Goal: Obtain resource: Obtain resource

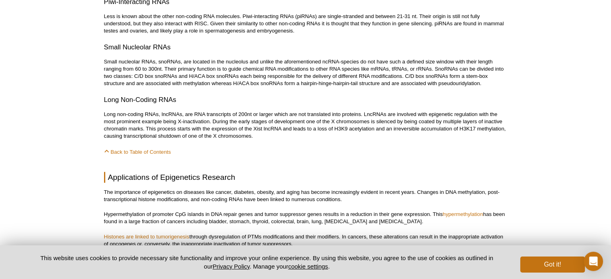
scroll to position [3752, 0]
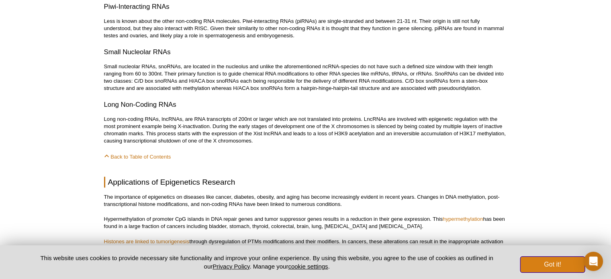
click at [555, 261] on button "Got it!" at bounding box center [552, 265] width 64 height 16
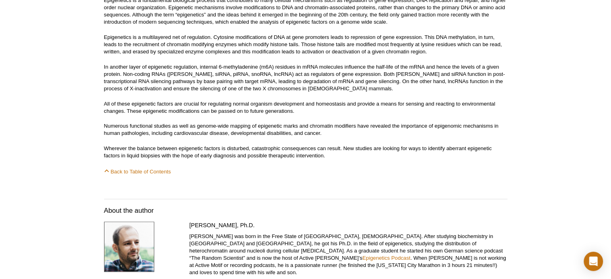
scroll to position [4159, 0]
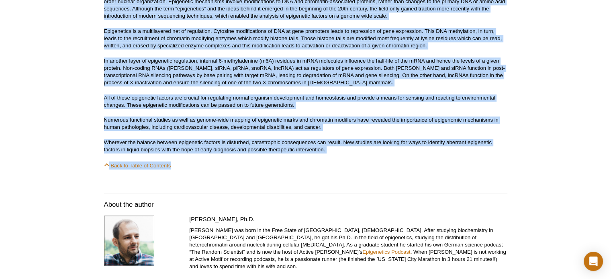
drag, startPoint x: 104, startPoint y: 68, endPoint x: 423, endPoint y: 147, distance: 327.8
copy div "Epigenetics 101: Complete Guide to Understanding Epigenetics By Stefan Dillinge…"
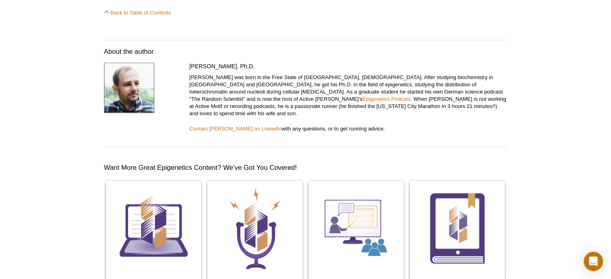
scroll to position [4320, 0]
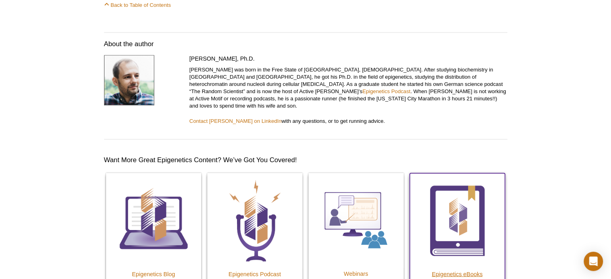
click at [453, 270] on h4 "Epigenetics eBooks" at bounding box center [457, 273] width 95 height 7
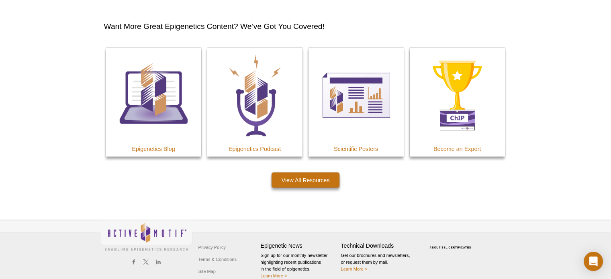
scroll to position [1406, 0]
